Goal: Task Accomplishment & Management: Manage account settings

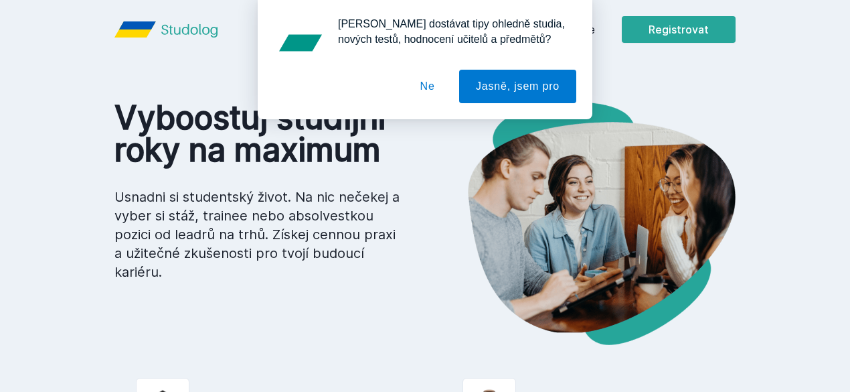
click at [675, 33] on div "[PERSON_NAME] dostávat tipy ohledně studia, nových testů, hodnocení učitelů a p…" at bounding box center [425, 59] width 850 height 119
click at [419, 89] on button "Ne" at bounding box center [428, 86] width 48 height 33
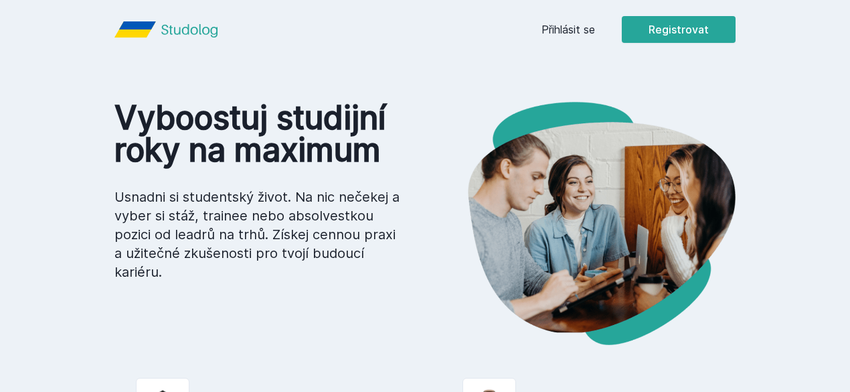
click at [595, 28] on link "Přihlásit se" at bounding box center [568, 29] width 54 height 16
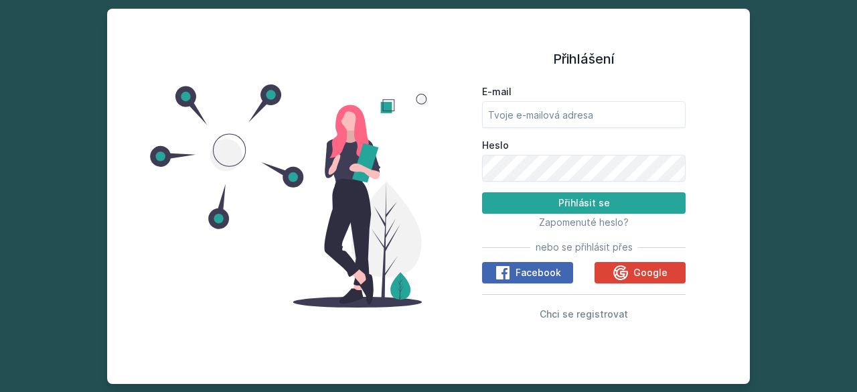
click at [572, 98] on div "E-mail" at bounding box center [583, 106] width 203 height 43
click at [564, 112] on input "E-mail" at bounding box center [583, 114] width 203 height 27
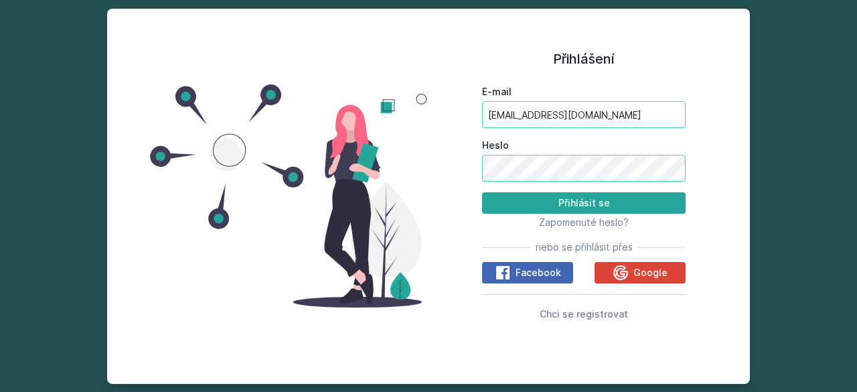
click at [482, 192] on button "Přihlásit se" at bounding box center [583, 202] width 203 height 21
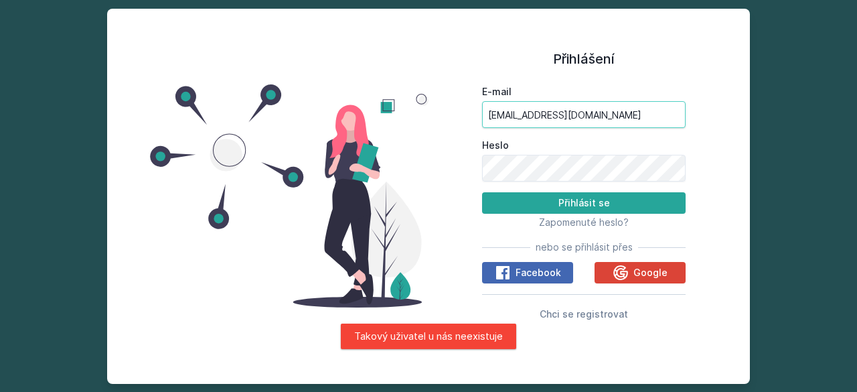
click at [564, 112] on input "[EMAIL_ADDRESS][DOMAIN_NAME]" at bounding box center [583, 114] width 203 height 27
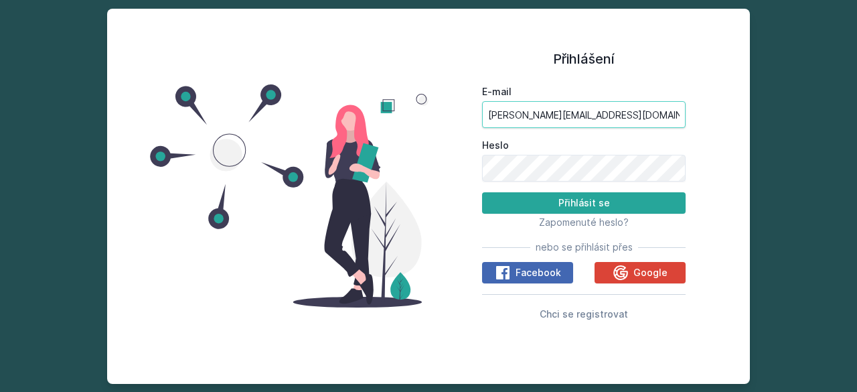
type input "[PERSON_NAME][EMAIL_ADDRESS][DOMAIN_NAME]"
click at [482, 192] on button "Přihlásit se" at bounding box center [583, 202] width 203 height 21
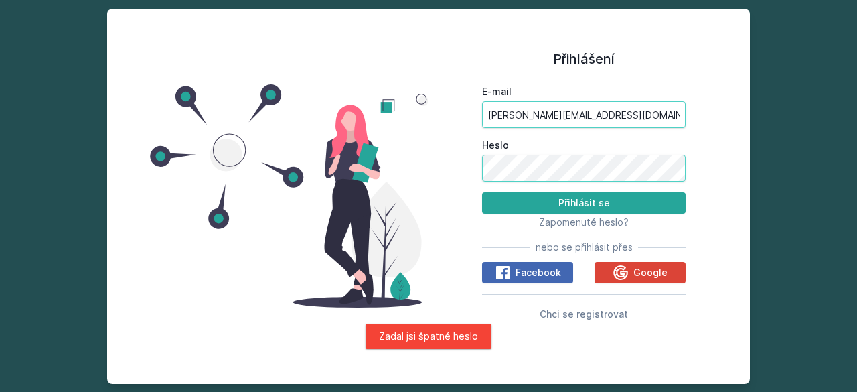
click at [482, 192] on button "Přihlásit se" at bounding box center [583, 202] width 203 height 21
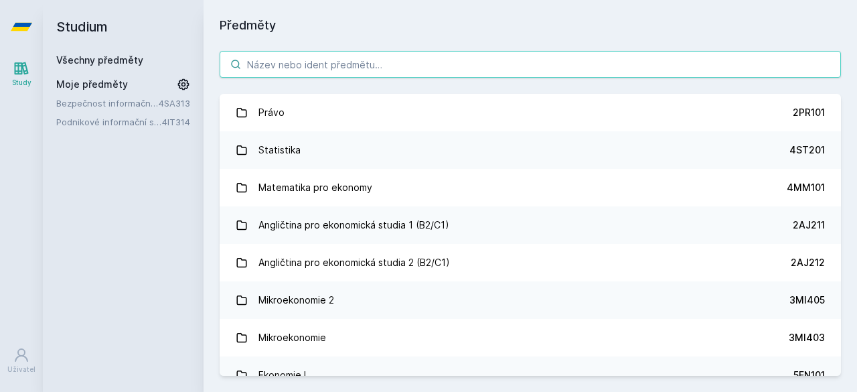
click at [531, 76] on input "search" at bounding box center [530, 64] width 621 height 27
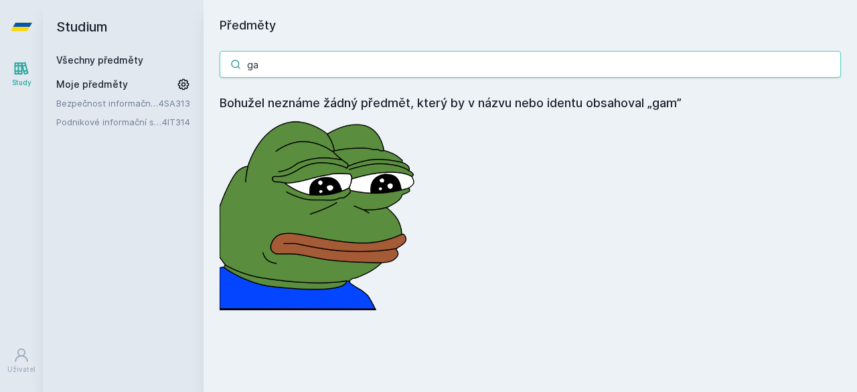
type input "g"
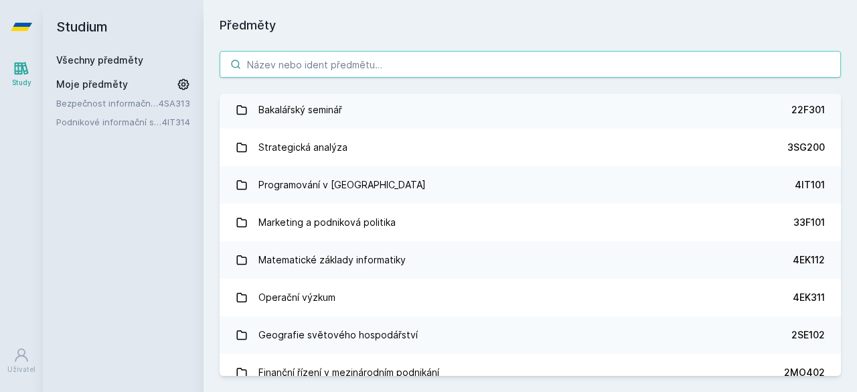
scroll to position [1916, 0]
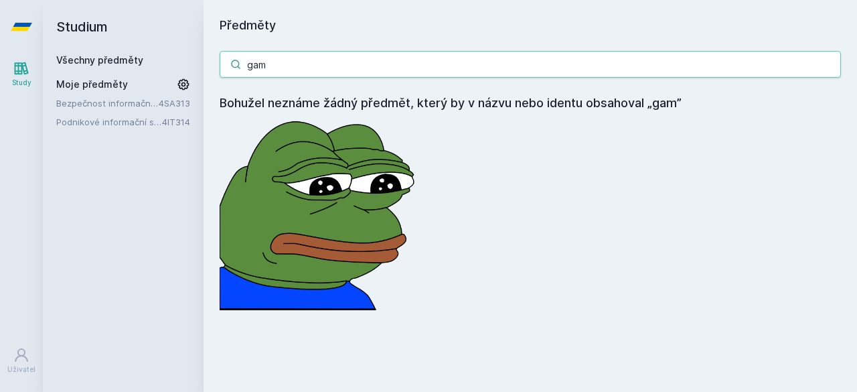
type input "gam"
